Goal: Information Seeking & Learning: Learn about a topic

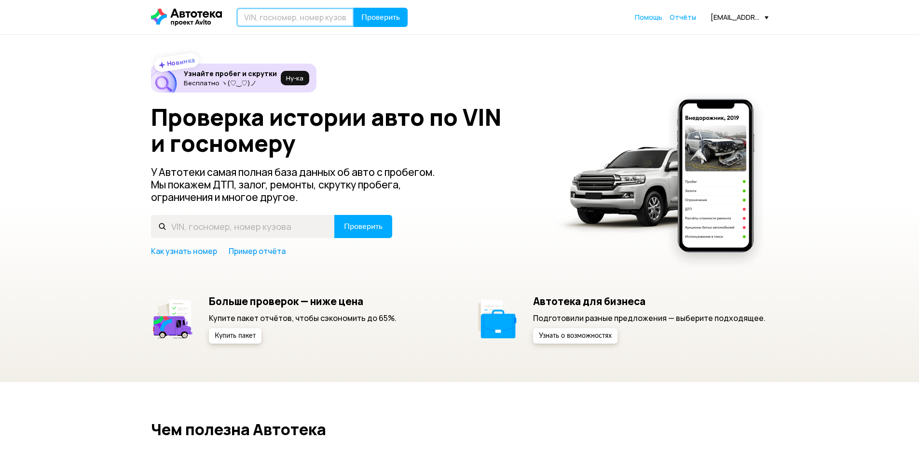
paste input "[US_VEHICLE_IDENTIFICATION_NUMBER]"
type input "[US_VEHICLE_IDENTIFICATION_NUMBER]"
click at [396, 18] on span "Проверить" at bounding box center [380, 18] width 39 height 8
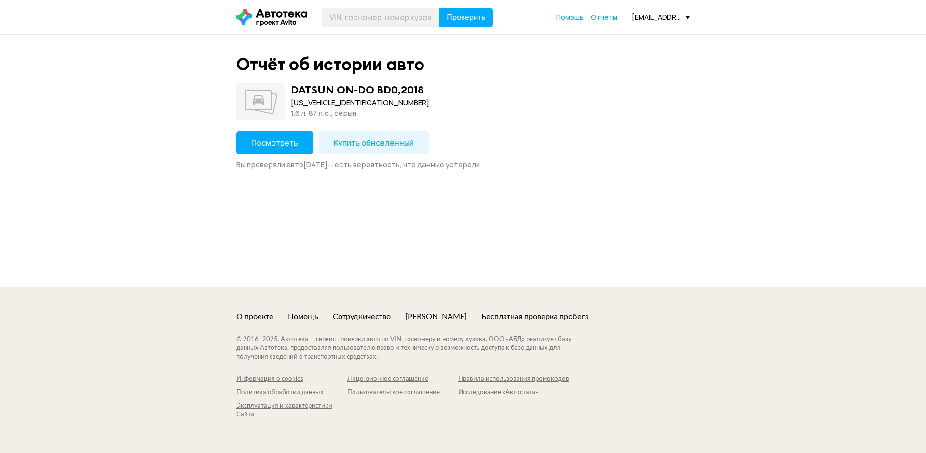
click at [282, 149] on button "Посмотреть" at bounding box center [274, 142] width 77 height 23
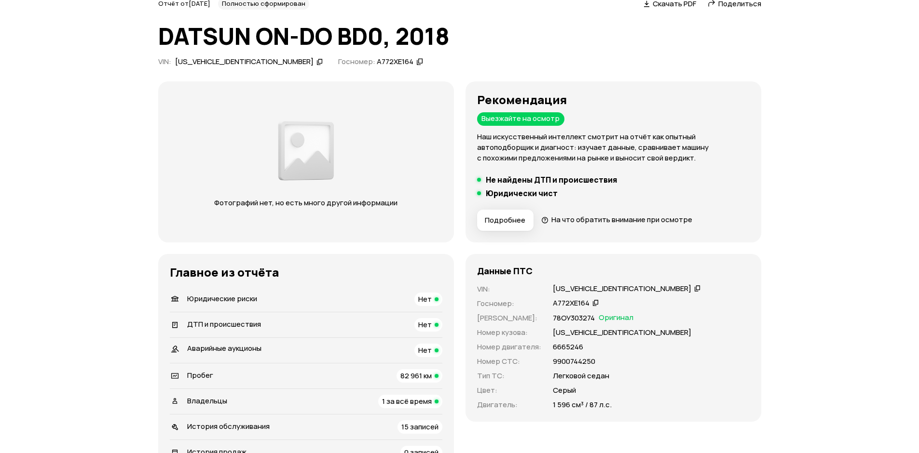
scroll to position [96, 0]
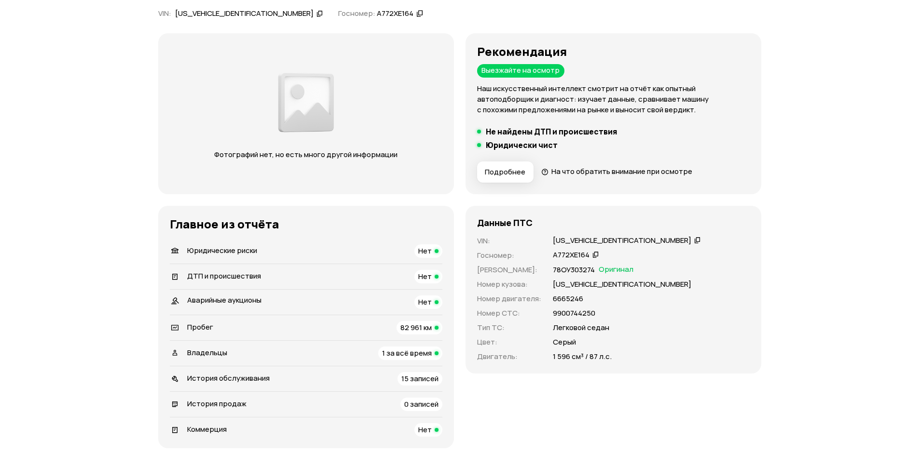
click at [420, 381] on span "15 записей" at bounding box center [419, 379] width 37 height 10
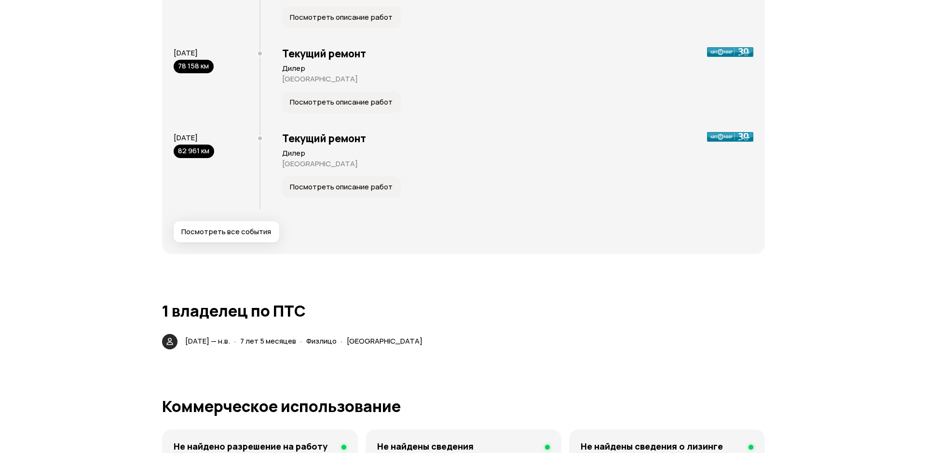
scroll to position [1650, 0]
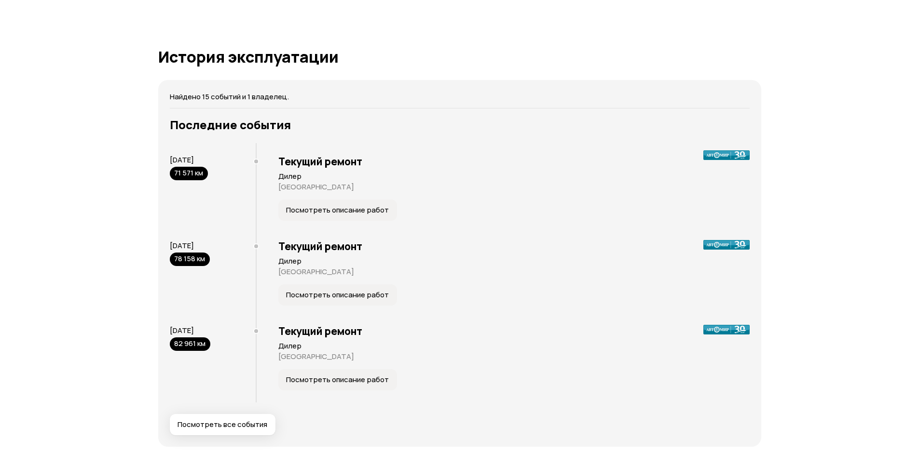
click at [311, 212] on span "Посмотреть описание работ" at bounding box center [337, 210] width 103 height 10
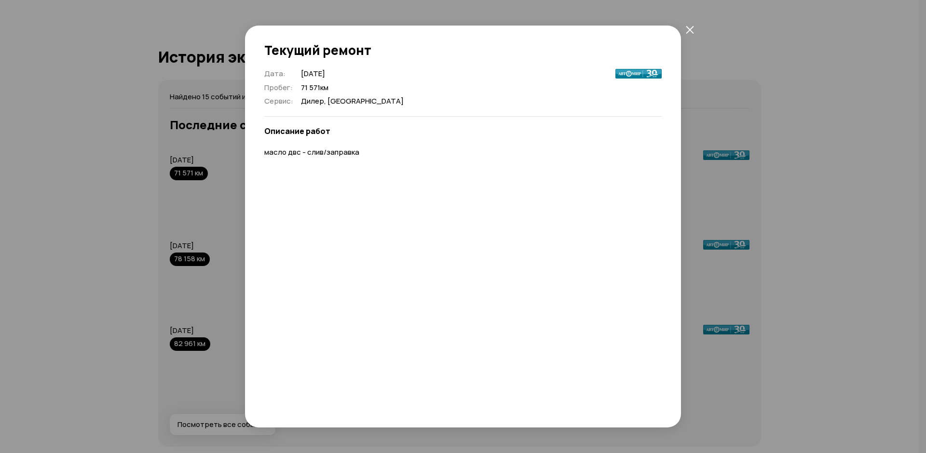
click at [687, 27] on icon "закрыть" at bounding box center [690, 30] width 8 height 8
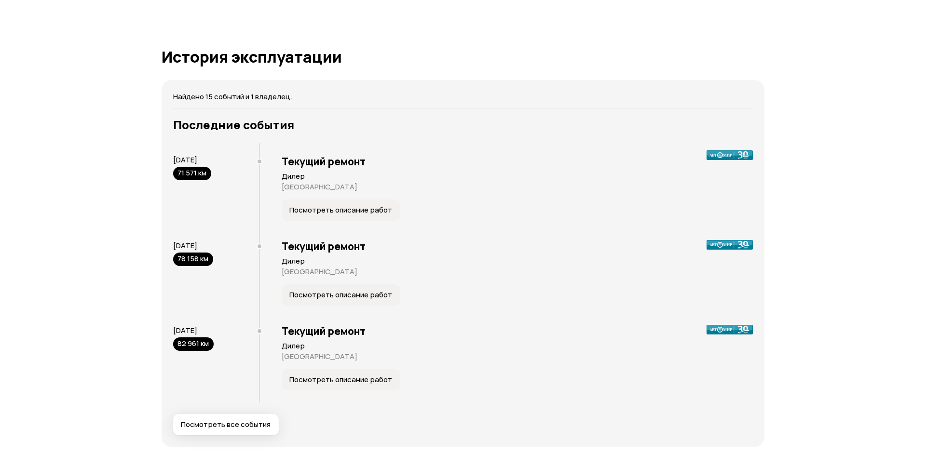
click at [317, 295] on span "Посмотреть описание работ" at bounding box center [340, 295] width 103 height 10
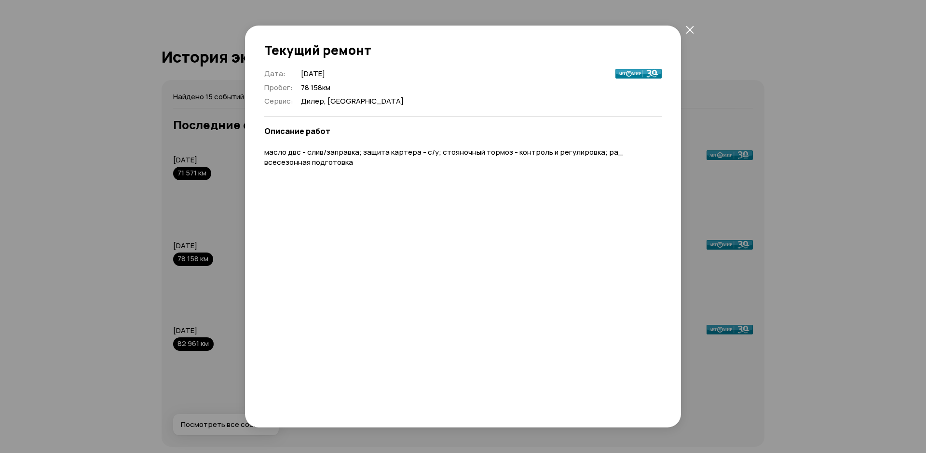
click at [693, 29] on icon "закрыть" at bounding box center [690, 30] width 8 height 8
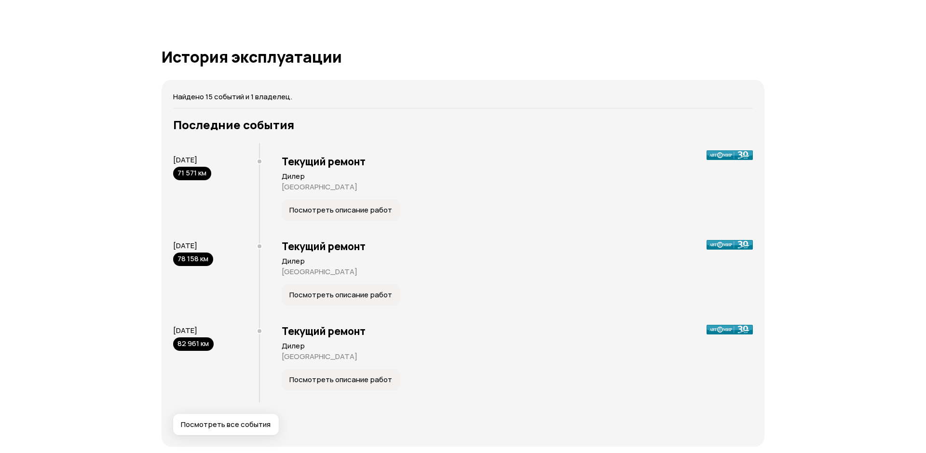
click at [314, 381] on span "Посмотреть описание работ" at bounding box center [340, 380] width 103 height 10
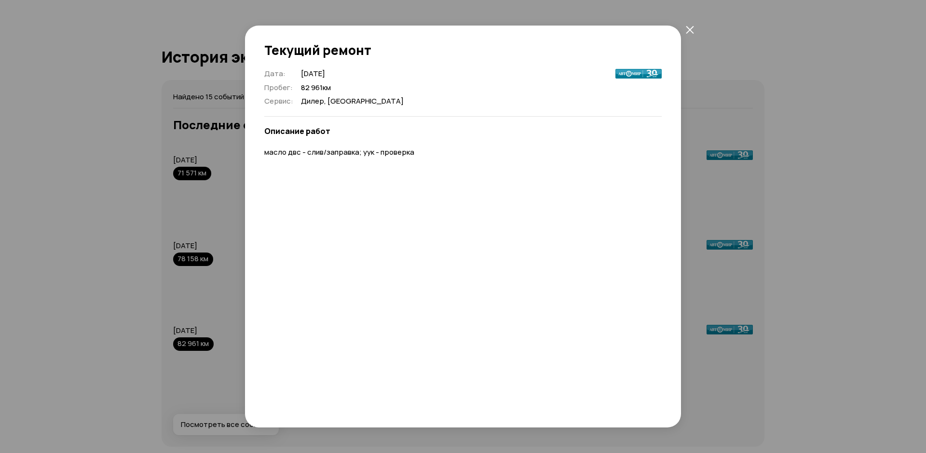
click at [687, 29] on icon "закрыть" at bounding box center [690, 30] width 8 height 8
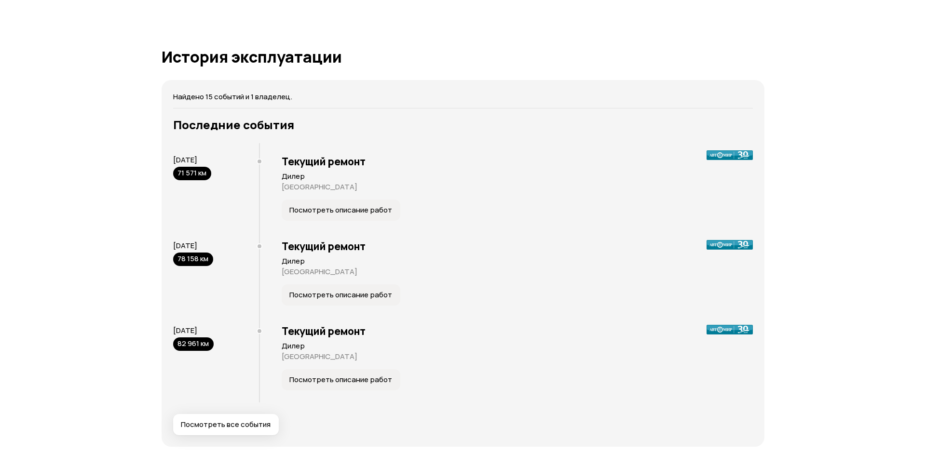
click at [209, 423] on span "Посмотреть все события" at bounding box center [226, 425] width 90 height 10
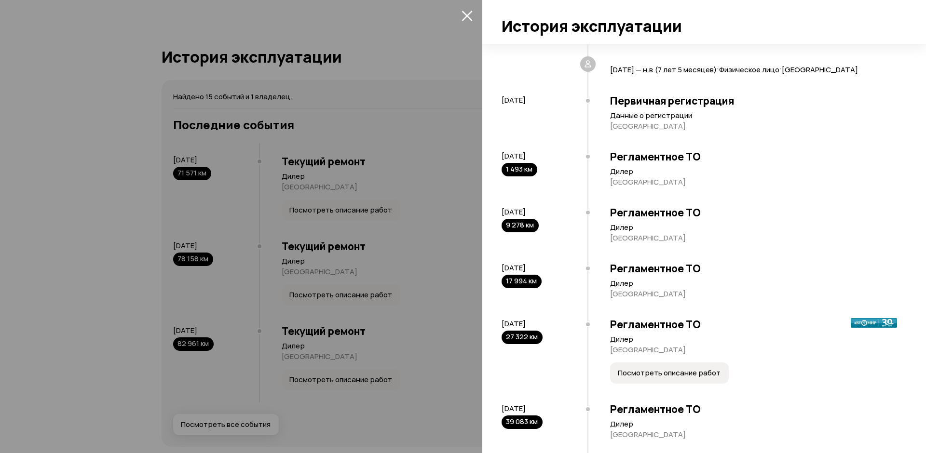
scroll to position [193, 0]
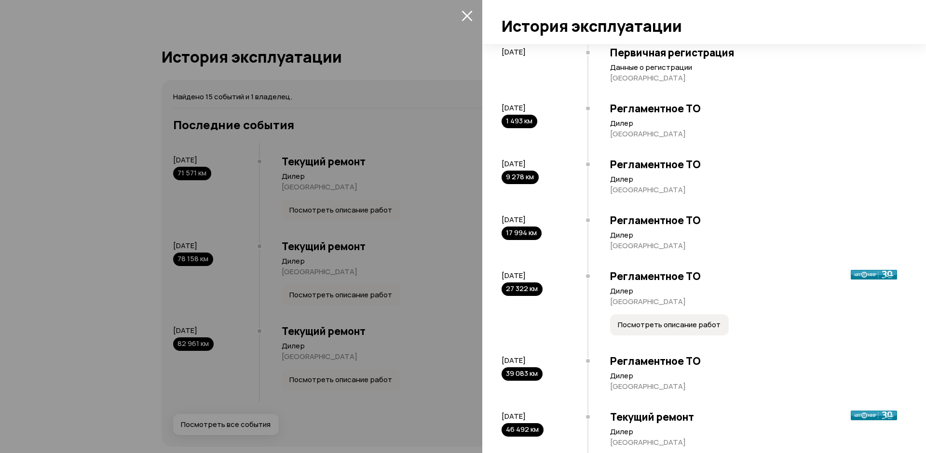
click at [675, 330] on span "Посмотреть описание работ" at bounding box center [669, 325] width 103 height 10
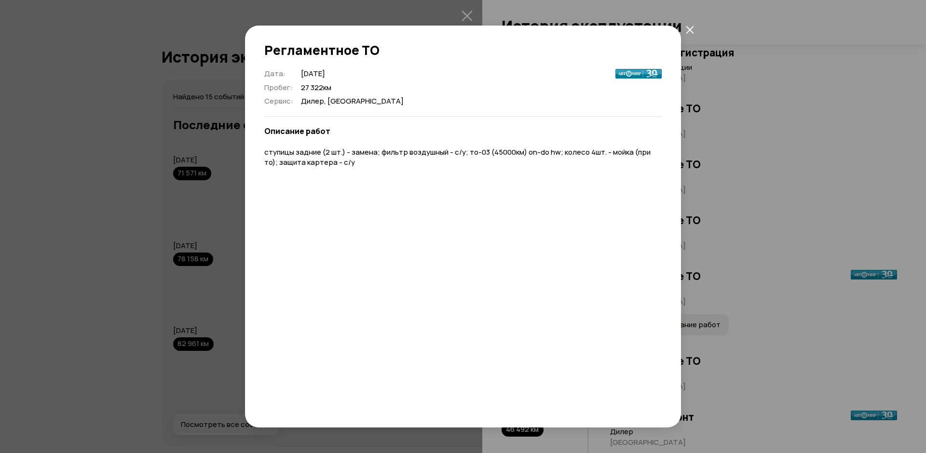
click at [690, 28] on icon "закрыть" at bounding box center [690, 30] width 8 height 8
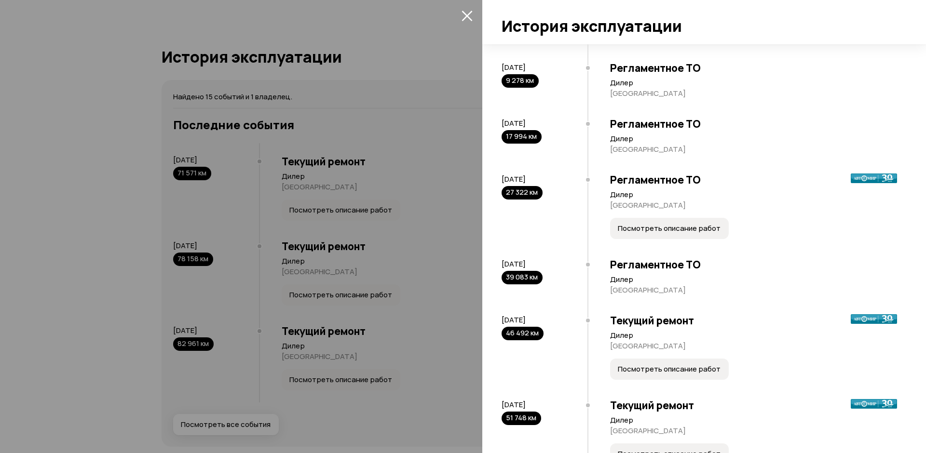
scroll to position [386, 0]
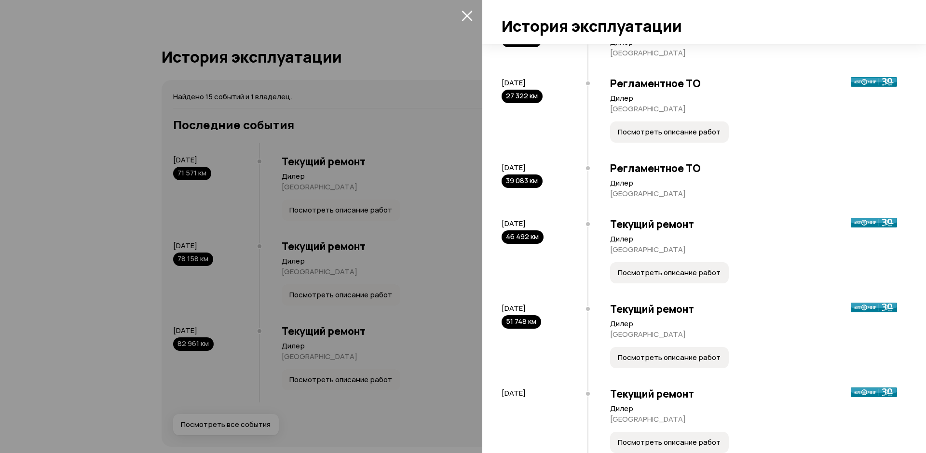
click at [655, 278] on span "Посмотреть описание работ" at bounding box center [669, 273] width 103 height 10
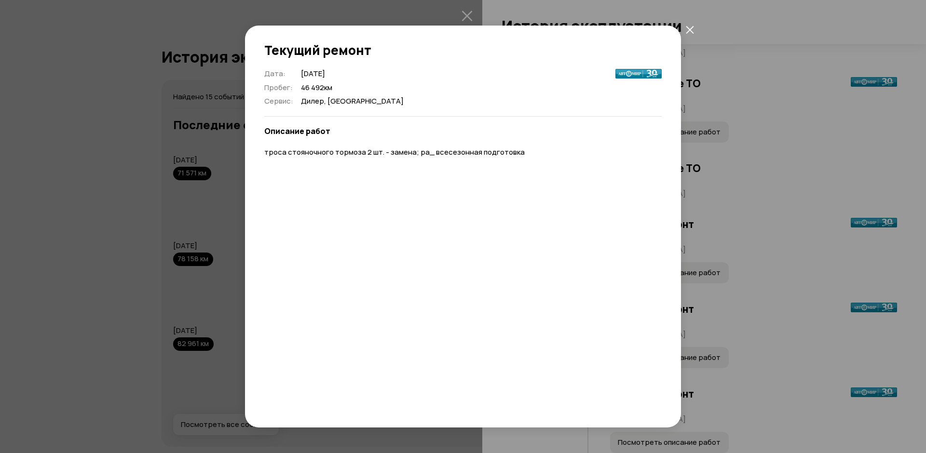
click at [691, 29] on icon "закрыть" at bounding box center [690, 30] width 8 height 8
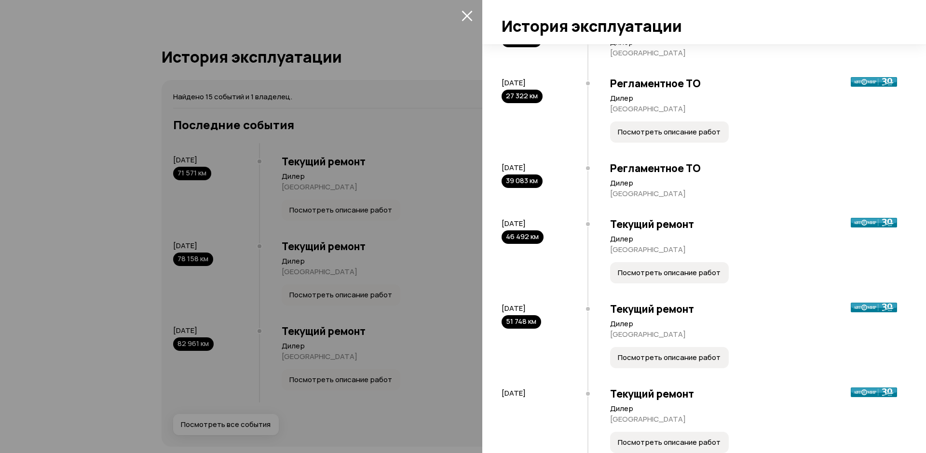
scroll to position [434, 0]
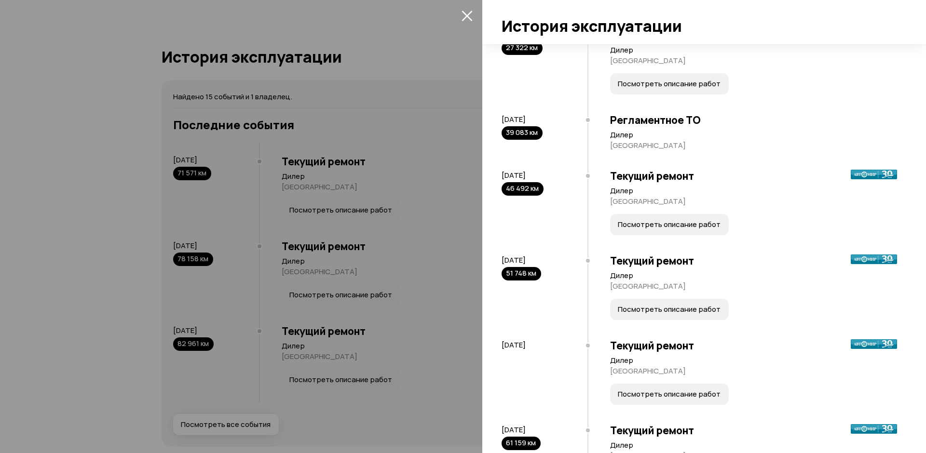
click at [648, 314] on span "Посмотреть описание работ" at bounding box center [669, 310] width 103 height 10
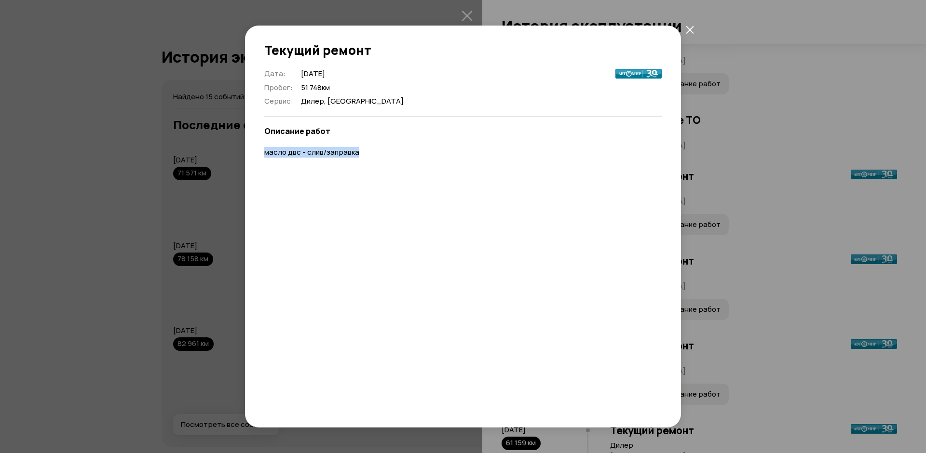
drag, startPoint x: 261, startPoint y: 150, endPoint x: 375, endPoint y: 171, distance: 115.7
click at [375, 171] on div "Дата : [DATE] Пробег : 51 748 км Сервис : [GEOGRAPHIC_DATA], саратовская обл Оп…" at bounding box center [463, 238] width 436 height 338
drag, startPoint x: 292, startPoint y: 90, endPoint x: 340, endPoint y: 91, distance: 48.2
click at [340, 91] on div "Дата : [DATE] Пробег : 51 748 км Сервис : [GEOGRAPHIC_DATA], [GEOGRAPHIC_DATA]" at bounding box center [333, 88] width 139 height 38
click at [689, 27] on icon "закрыть" at bounding box center [690, 30] width 8 height 8
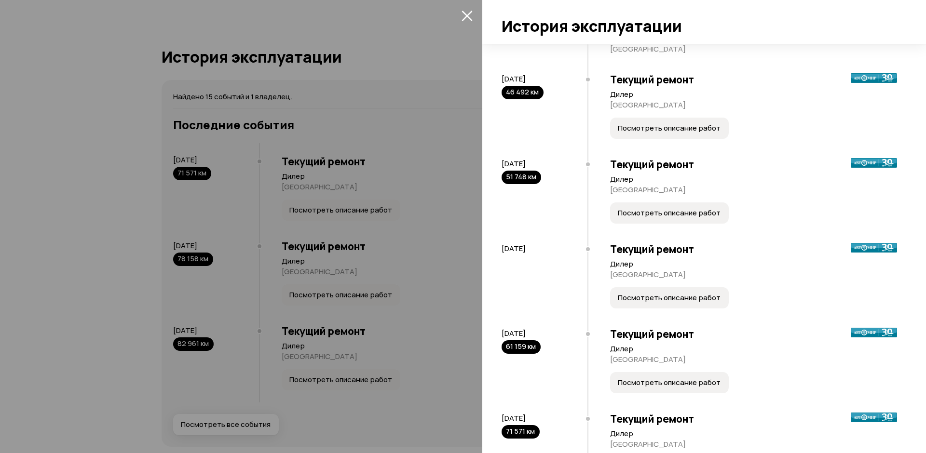
scroll to position [579, 0]
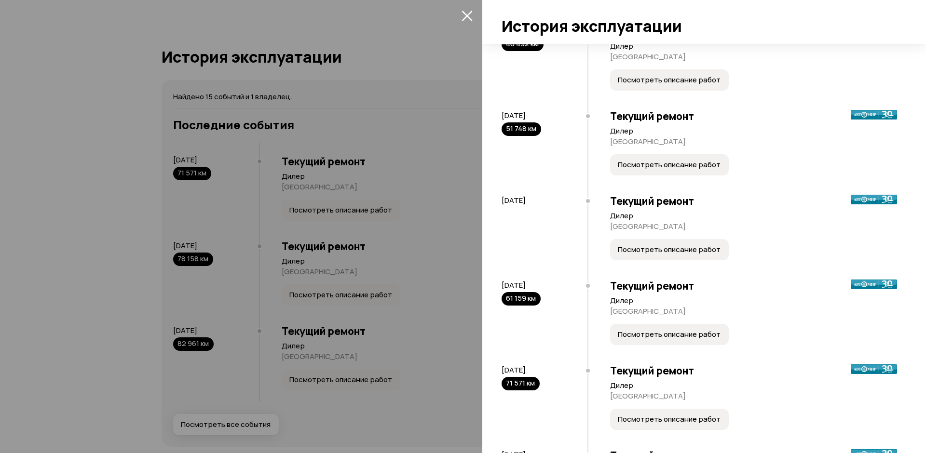
click at [658, 340] on span "Посмотреть описание работ" at bounding box center [669, 335] width 103 height 10
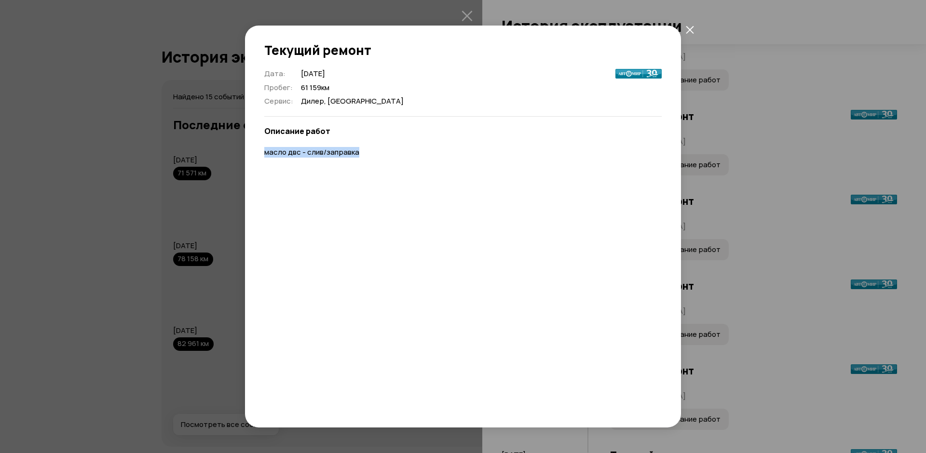
drag, startPoint x: 263, startPoint y: 151, endPoint x: 433, endPoint y: 139, distance: 170.7
click at [378, 158] on div "Дата : [DATE] Пробег : 61 159 км Сервис : [GEOGRAPHIC_DATA], [GEOGRAPHIC_DATA] …" at bounding box center [463, 238] width 436 height 338
click at [693, 28] on icon "закрыть" at bounding box center [690, 30] width 8 height 8
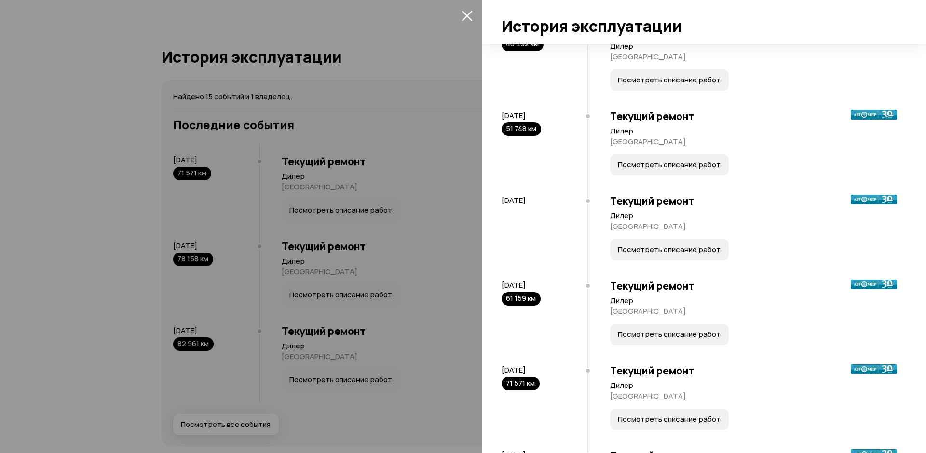
click at [640, 345] on button "Посмотреть описание работ" at bounding box center [669, 334] width 119 height 21
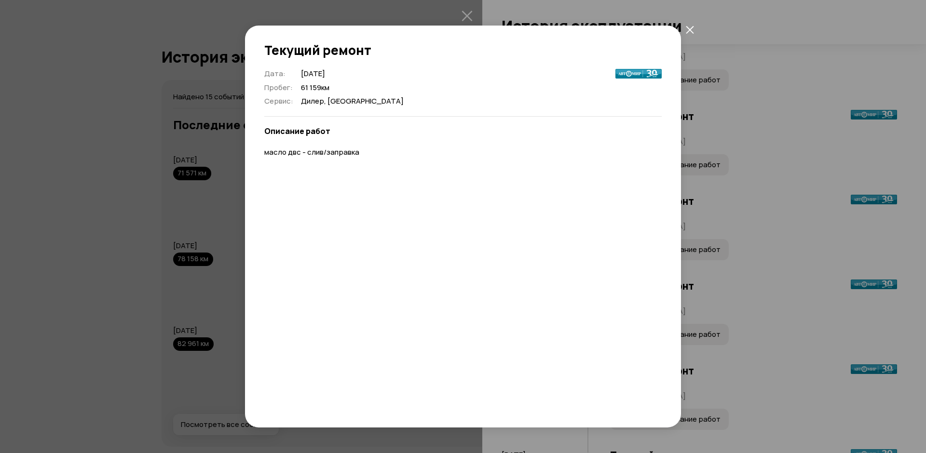
click at [689, 28] on icon "закрыть" at bounding box center [690, 30] width 8 height 8
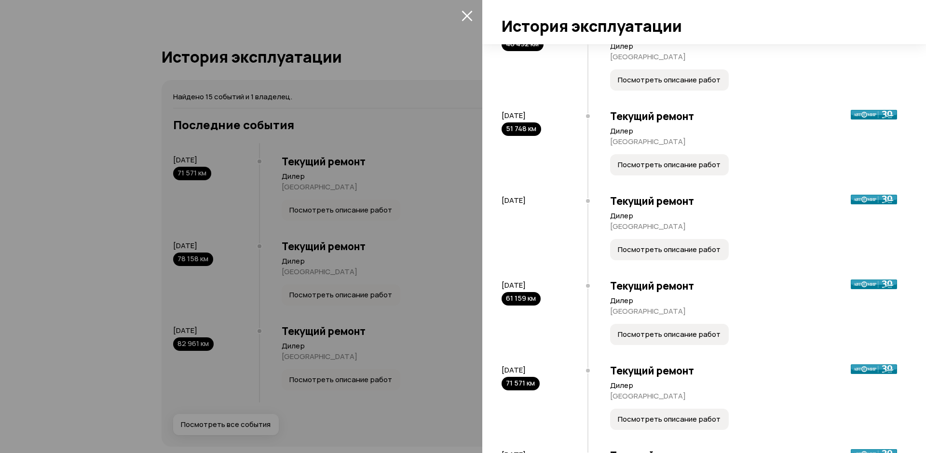
click at [662, 255] on span "Посмотреть описание работ" at bounding box center [669, 250] width 103 height 10
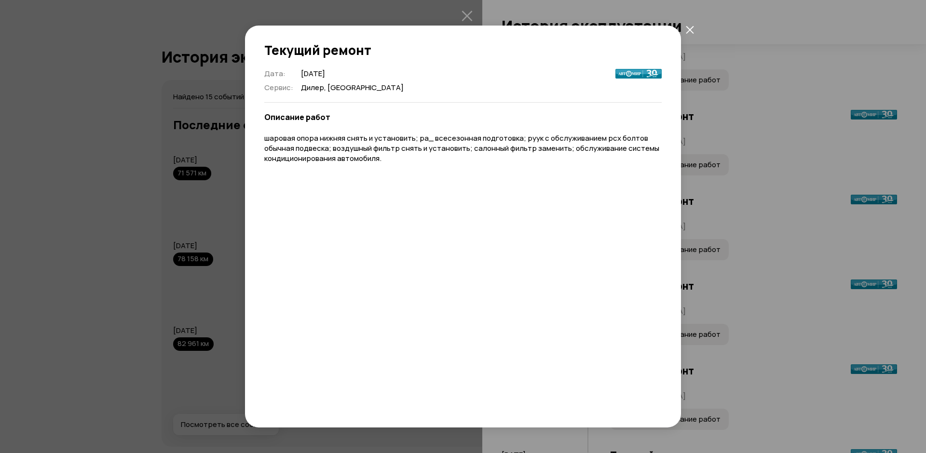
click at [688, 30] on icon "закрыть" at bounding box center [690, 30] width 8 height 8
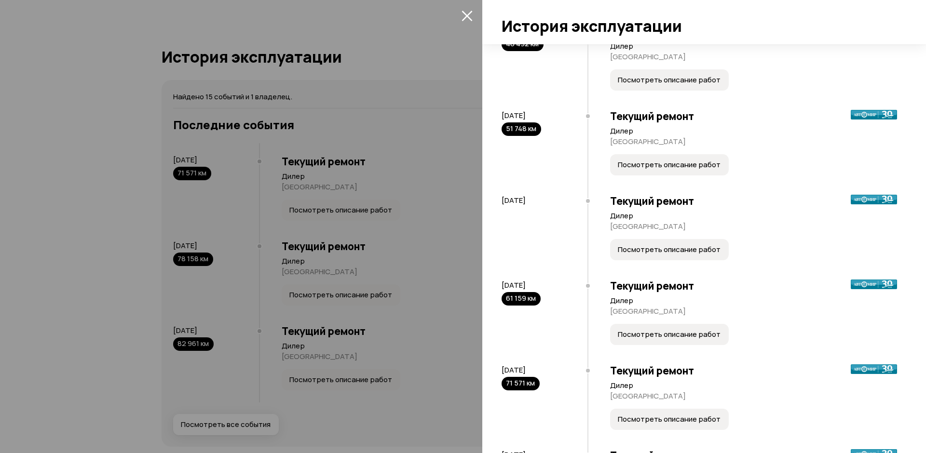
scroll to position [530, 0]
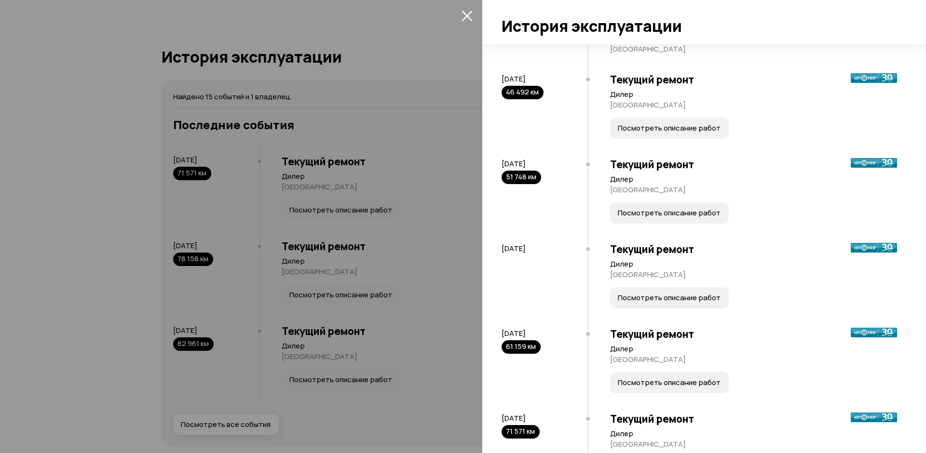
click at [639, 133] on span "Посмотреть описание работ" at bounding box center [669, 128] width 103 height 10
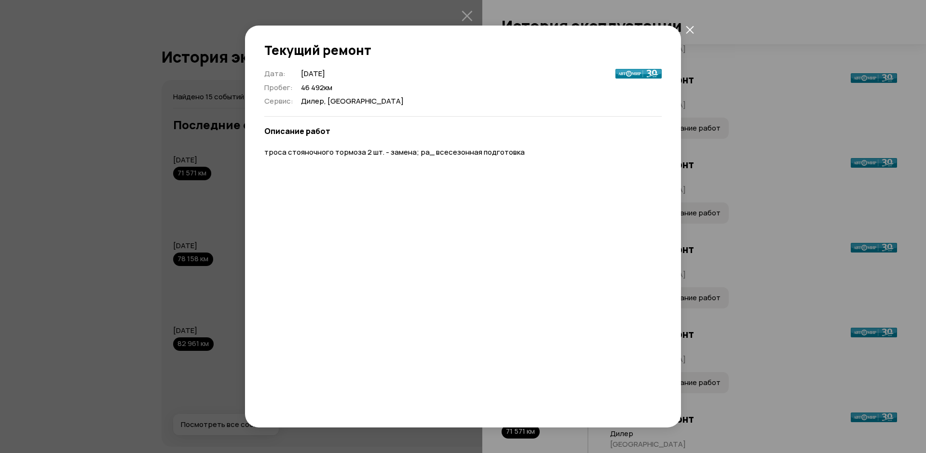
click at [693, 30] on icon "закрыть" at bounding box center [690, 30] width 8 height 8
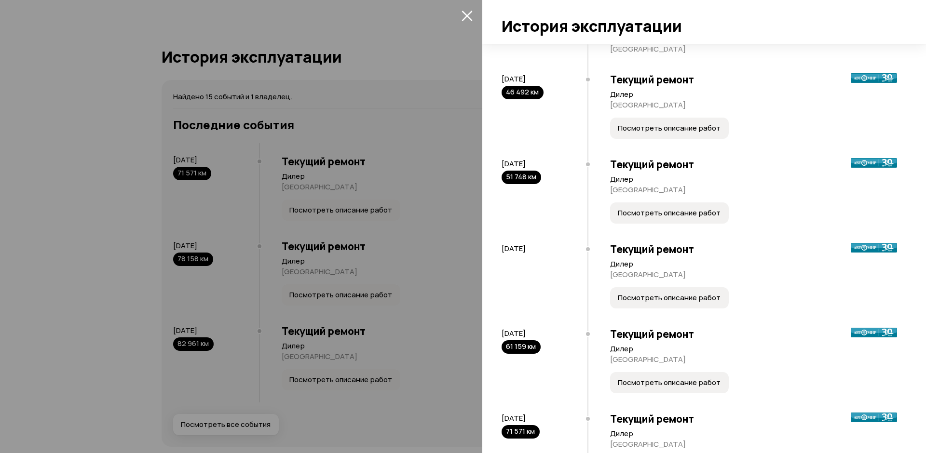
click at [652, 218] on span "Посмотреть описание работ" at bounding box center [669, 213] width 103 height 10
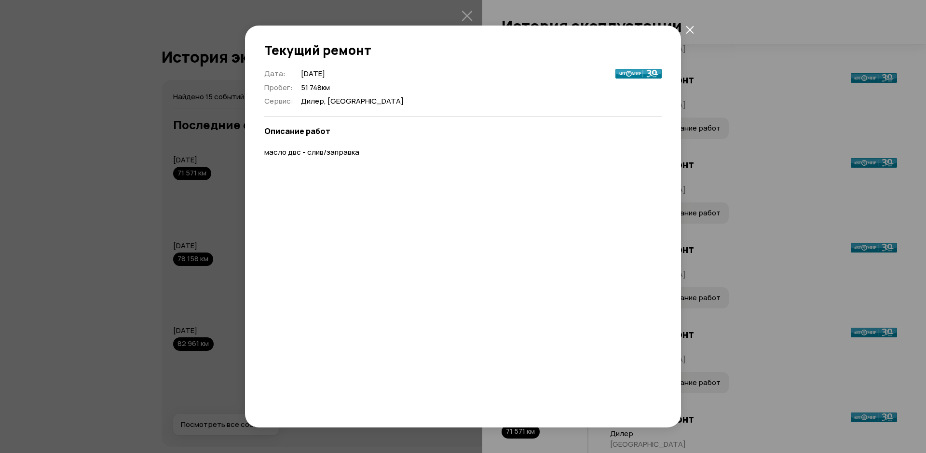
click at [688, 29] on icon "закрыть" at bounding box center [690, 30] width 8 height 8
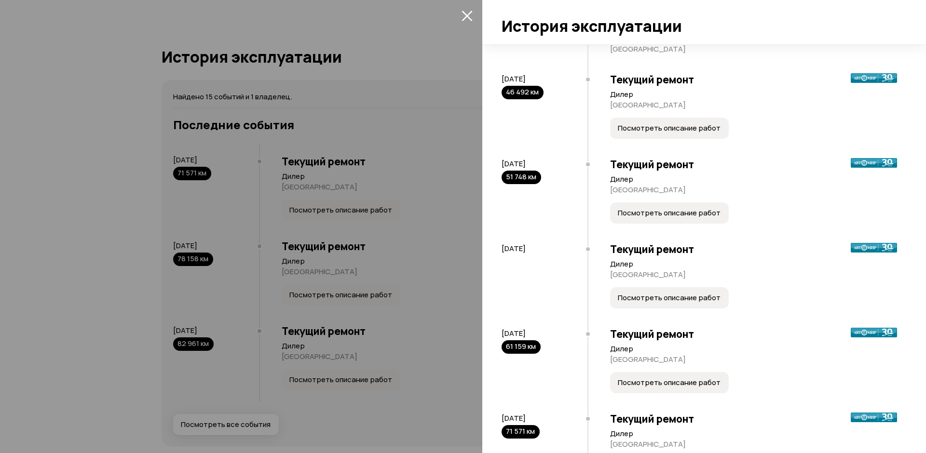
click at [652, 388] on span "Посмотреть описание работ" at bounding box center [669, 383] width 103 height 10
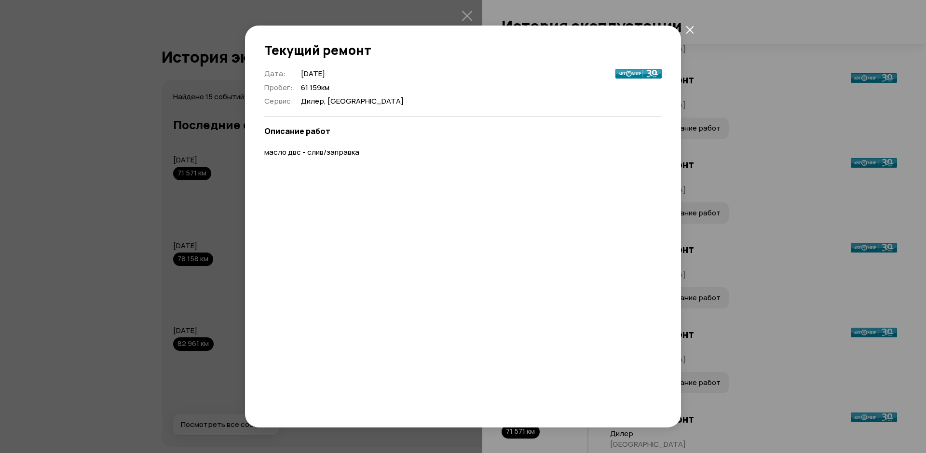
click at [684, 28] on button "закрыть" at bounding box center [689, 29] width 17 height 17
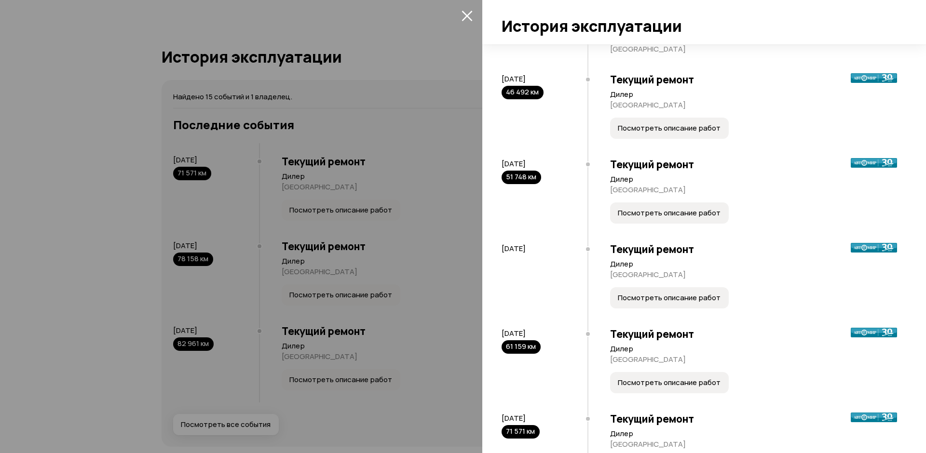
scroll to position [579, 0]
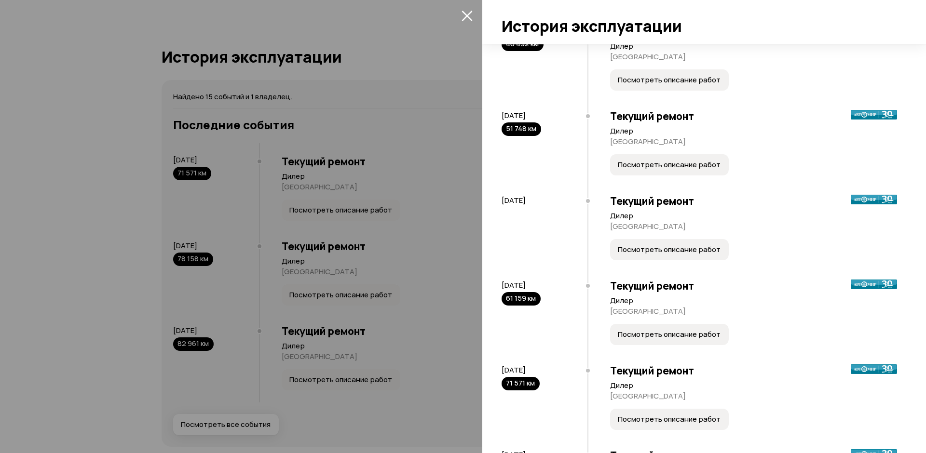
click at [637, 340] on span "Посмотреть описание работ" at bounding box center [669, 335] width 103 height 10
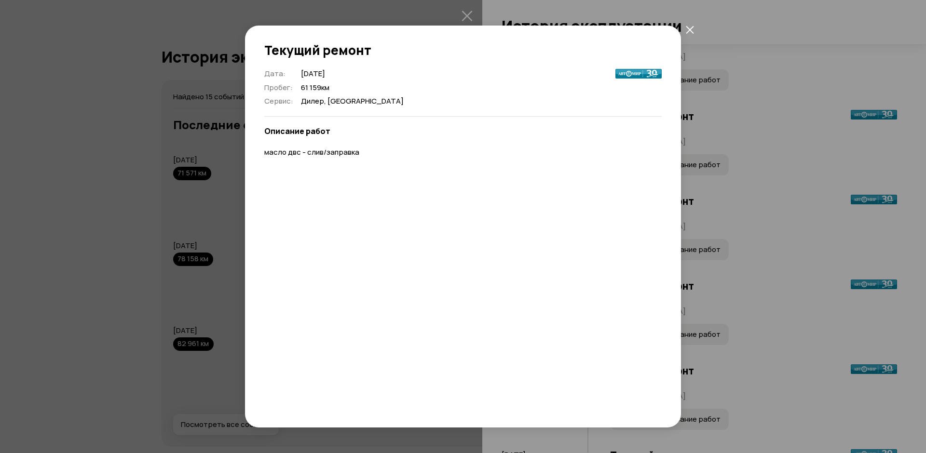
click at [689, 28] on icon "закрыть" at bounding box center [690, 30] width 8 height 8
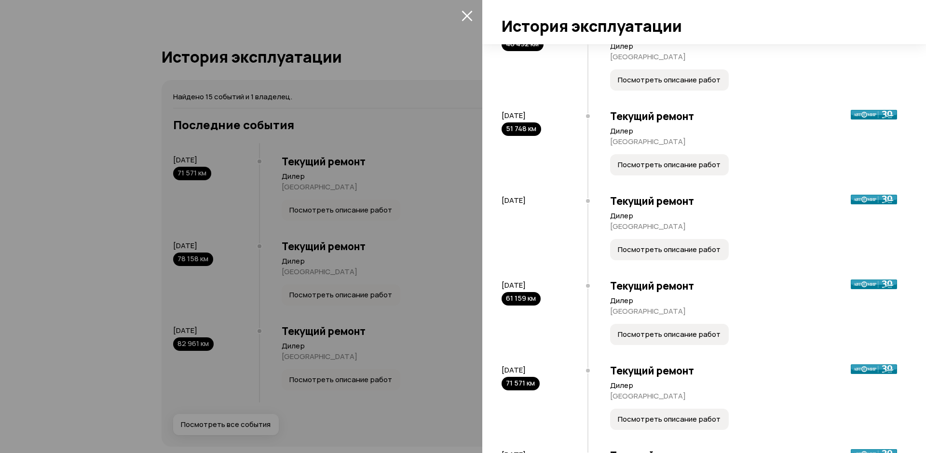
click at [653, 424] on span "Посмотреть описание работ" at bounding box center [669, 420] width 103 height 10
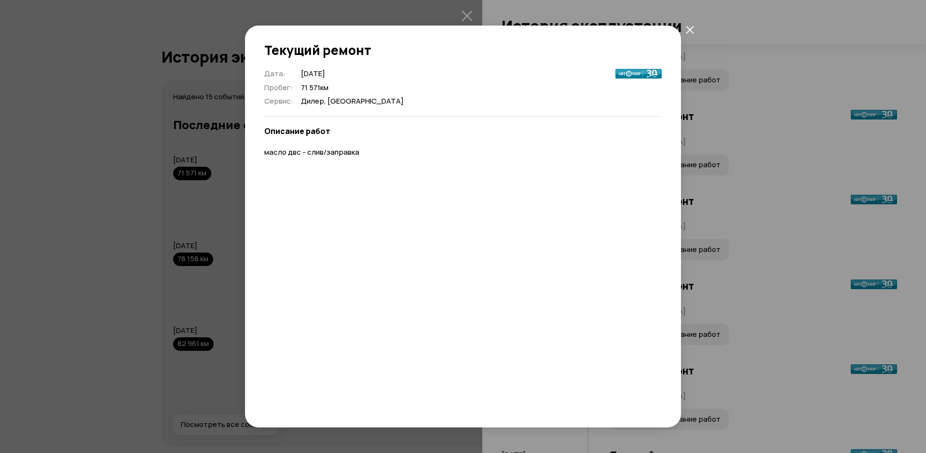
click at [690, 31] on icon "закрыть" at bounding box center [690, 30] width 8 height 8
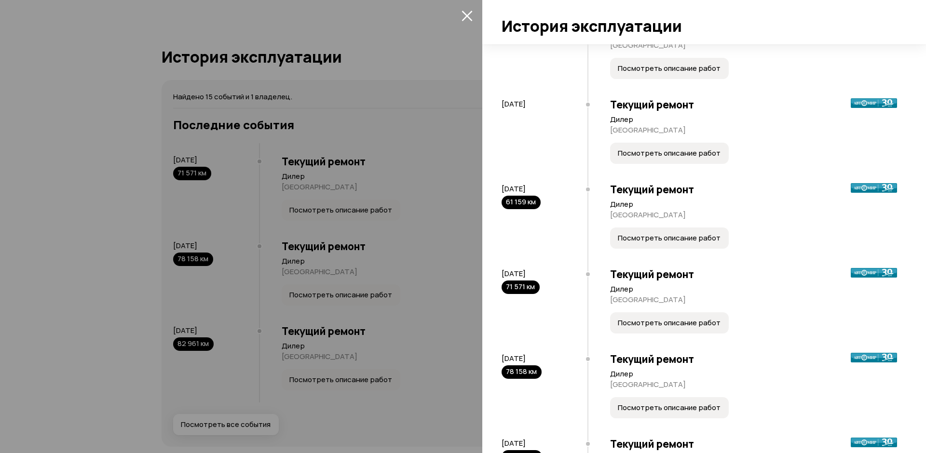
scroll to position [723, 0]
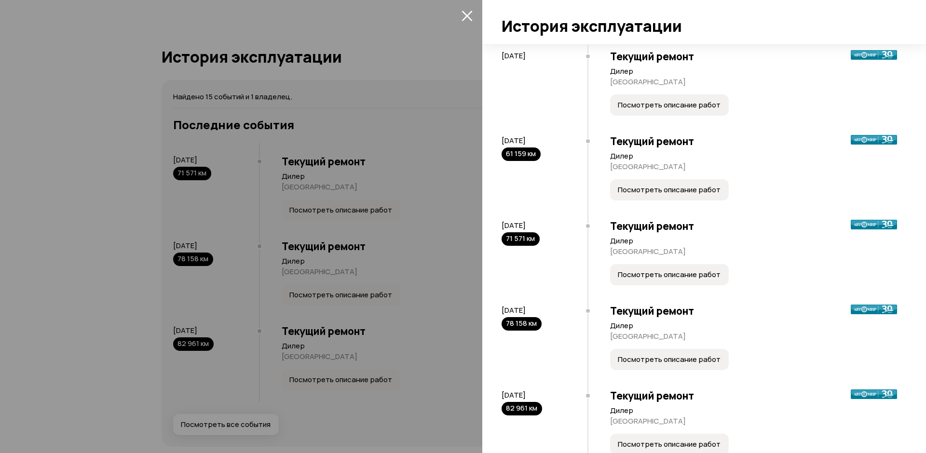
click at [642, 365] on span "Посмотреть описание работ" at bounding box center [669, 360] width 103 height 10
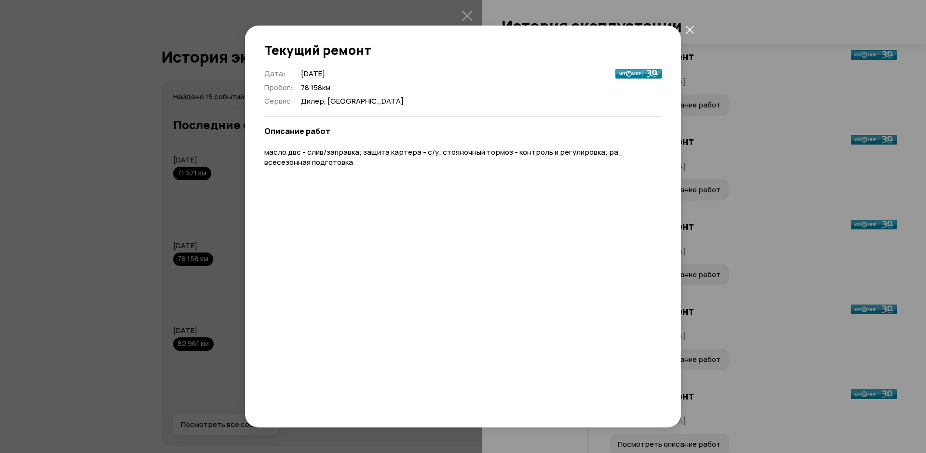
click at [689, 30] on icon "закрыть" at bounding box center [690, 30] width 8 height 8
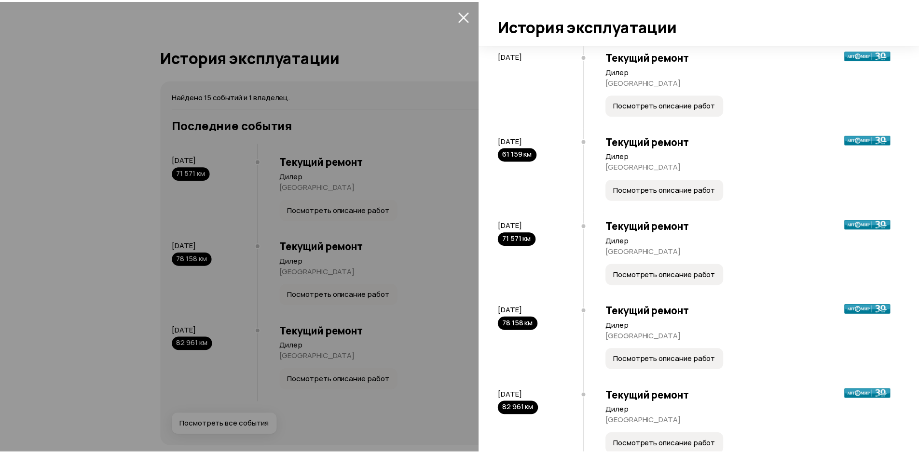
scroll to position [766, 0]
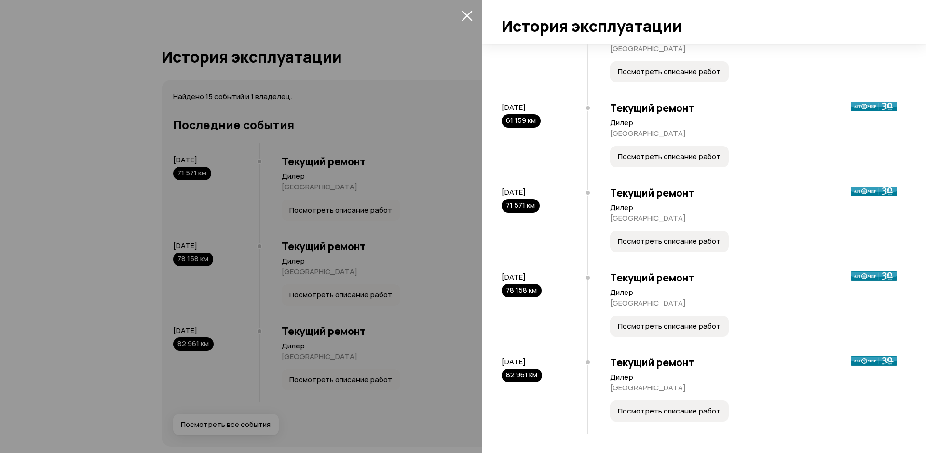
click at [638, 412] on span "Посмотреть описание работ" at bounding box center [669, 412] width 103 height 10
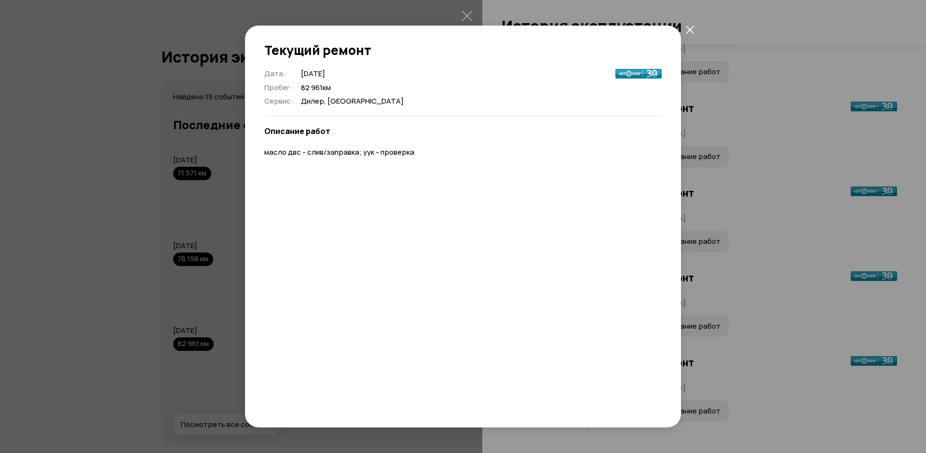
click at [685, 33] on button "закрыть" at bounding box center [689, 29] width 17 height 17
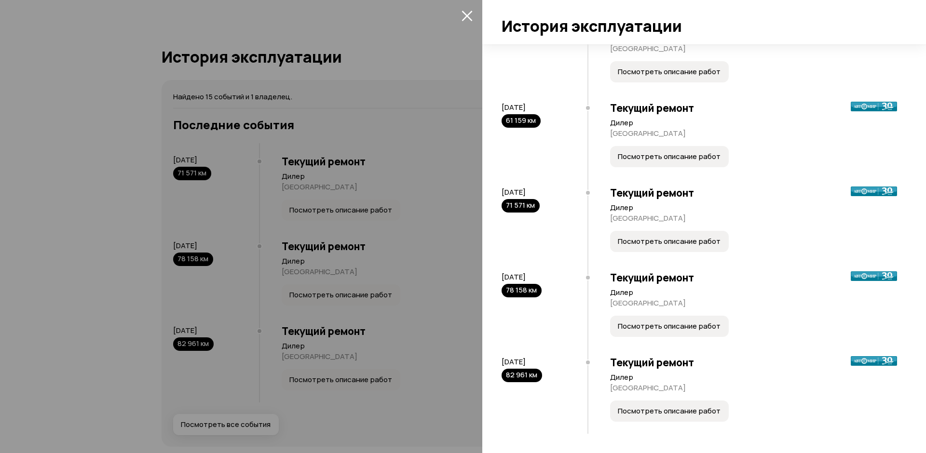
click at [467, 11] on icon "закрыть" at bounding box center [467, 15] width 11 height 11
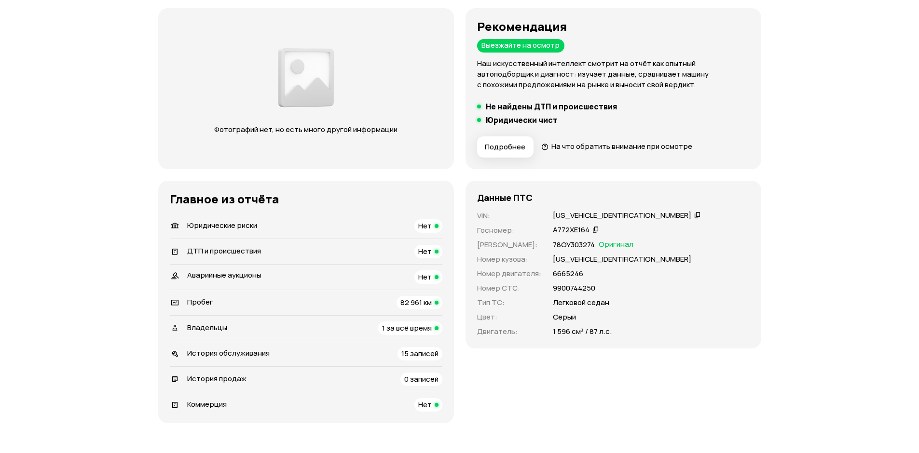
scroll to position [0, 0]
